Goal: Task Accomplishment & Management: Use online tool/utility

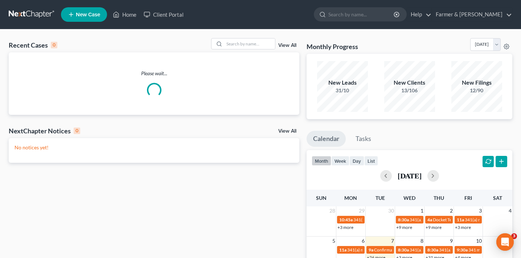
click at [287, 45] on link "View All" at bounding box center [287, 45] width 18 height 5
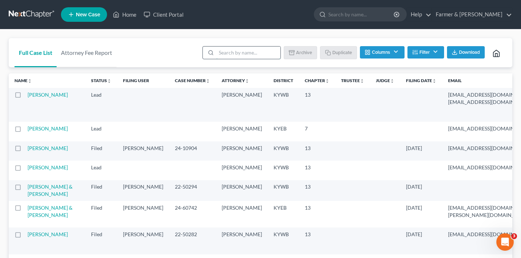
click at [243, 52] on input "search" at bounding box center [248, 52] width 64 height 12
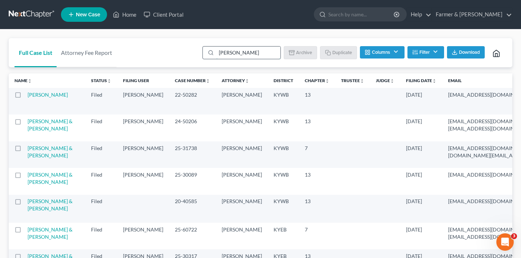
type input "michelle purefide"
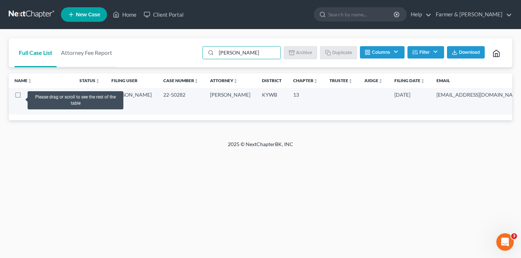
click at [25, 97] on label at bounding box center [25, 97] width 0 height 0
click at [28, 96] on input "checkbox" at bounding box center [30, 93] width 5 height 5
checkbox input "true"
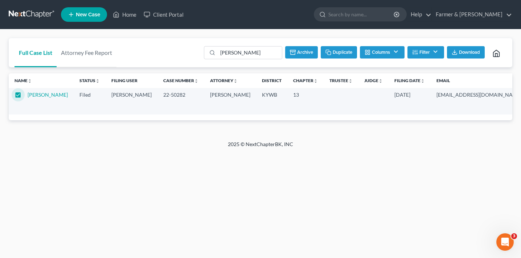
click at [338, 52] on button "Duplicate" at bounding box center [339, 52] width 36 height 12
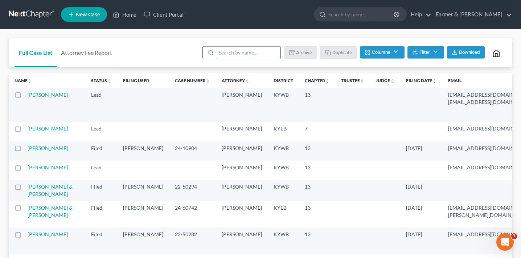
click at [246, 48] on input "search" at bounding box center [248, 52] width 64 height 12
type input "purefide"
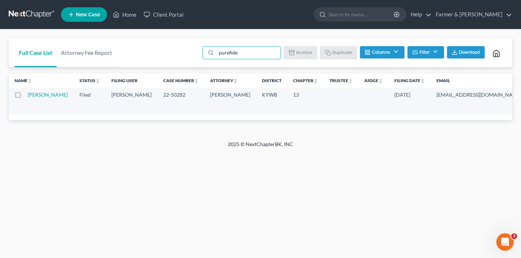
click at [25, 97] on label at bounding box center [25, 97] width 0 height 0
click at [28, 96] on input "checkbox" at bounding box center [30, 93] width 5 height 5
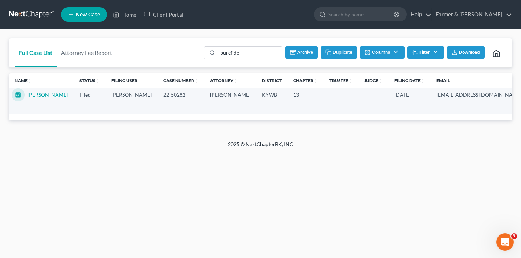
click at [25, 97] on label at bounding box center [25, 97] width 0 height 0
click at [28, 96] on input "checkbox" at bounding box center [30, 93] width 5 height 5
click at [25, 97] on label at bounding box center [25, 97] width 0 height 0
click at [28, 94] on input "checkbox" at bounding box center [30, 93] width 5 height 5
checkbox input "true"
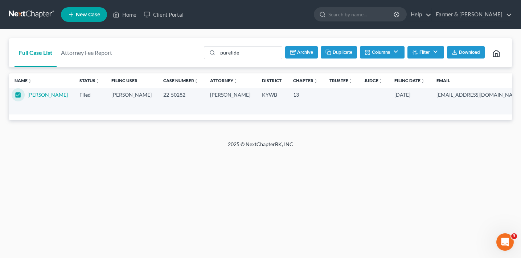
click at [337, 54] on button "Duplicate" at bounding box center [339, 52] width 36 height 12
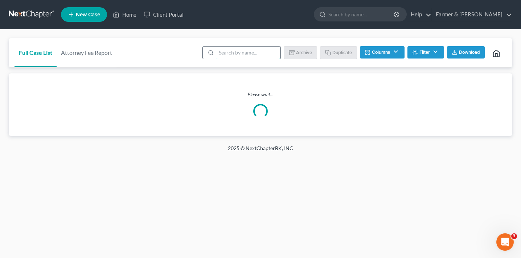
click at [226, 53] on input "search" at bounding box center [248, 52] width 64 height 12
type input "purefide"
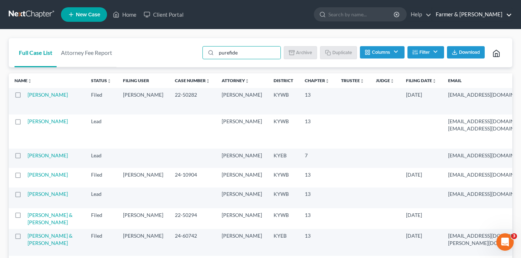
click at [482, 19] on link "Farmer & [PERSON_NAME]" at bounding box center [472, 14] width 80 height 13
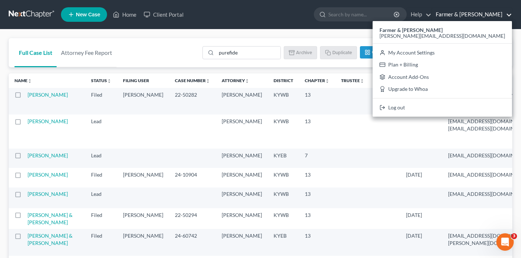
click at [486, 16] on link "Farmer & [PERSON_NAME]" at bounding box center [472, 14] width 80 height 13
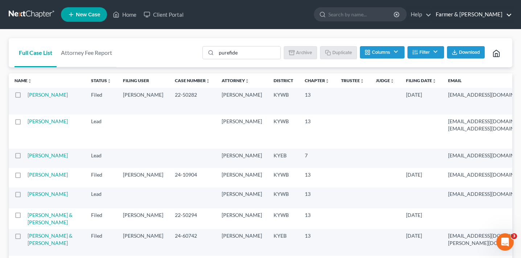
click at [25, 97] on label at bounding box center [25, 97] width 0 height 0
click at [28, 94] on input "checkbox" at bounding box center [30, 93] width 5 height 5
click at [25, 97] on label at bounding box center [25, 97] width 0 height 0
click at [28, 94] on input "checkbox" at bounding box center [30, 93] width 5 height 5
checkbox input "false"
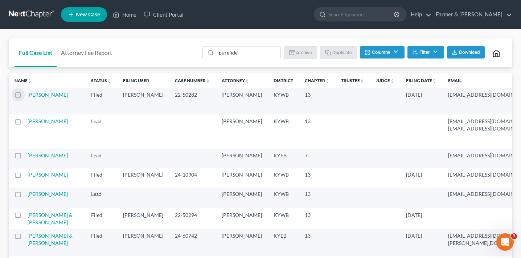
scroll to position [0, 0]
